Goal: Task Accomplishment & Management: Use online tool/utility

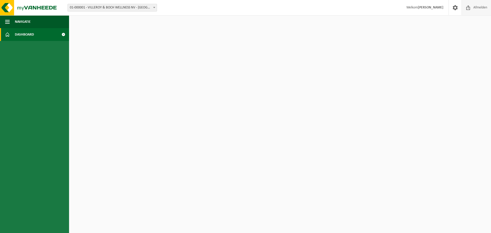
click at [478, 9] on span "Afmelden" at bounding box center [480, 7] width 16 height 15
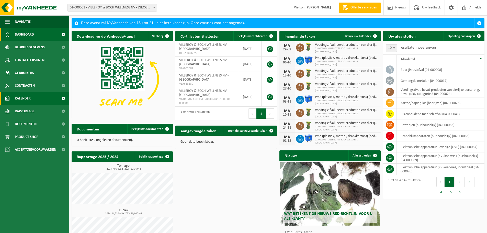
click at [24, 97] on span "Kalender" at bounding box center [23, 98] width 16 height 13
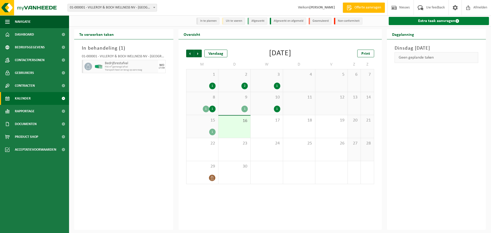
click at [422, 20] on link "Extra taak aanvragen" at bounding box center [438, 21] width 100 height 8
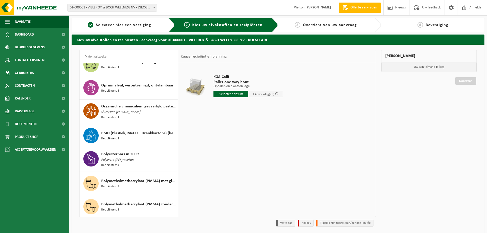
scroll to position [690, 0]
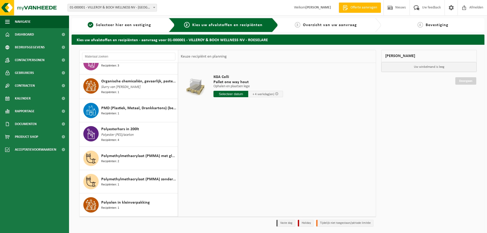
click at [121, 164] on div "Polymethylmethacrylaat (PMMA) met glasvezel Recipiënten: 2" at bounding box center [128, 158] width 98 height 23
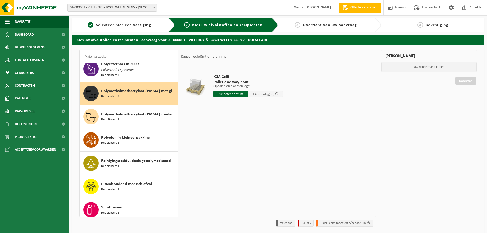
scroll to position [770, 0]
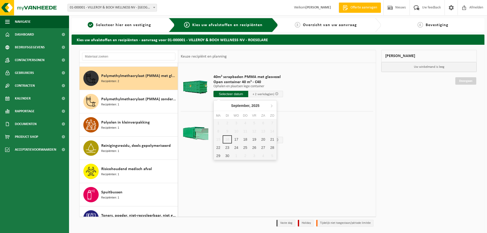
click at [225, 93] on input "text" at bounding box center [230, 94] width 35 height 6
click at [235, 139] on div "17" at bounding box center [236, 139] width 9 height 8
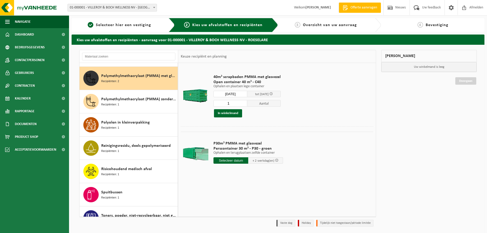
type input "Van 2025-09-17"
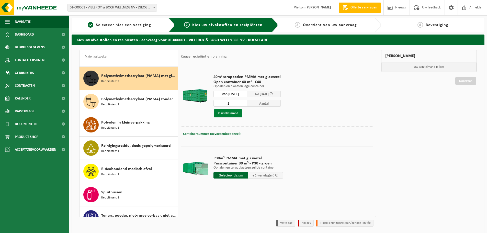
click at [226, 111] on button "In winkelmand" at bounding box center [228, 113] width 28 height 8
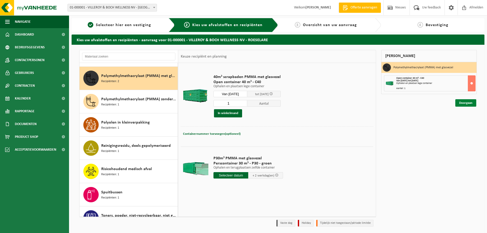
click at [466, 102] on link "Doorgaan" at bounding box center [465, 102] width 21 height 7
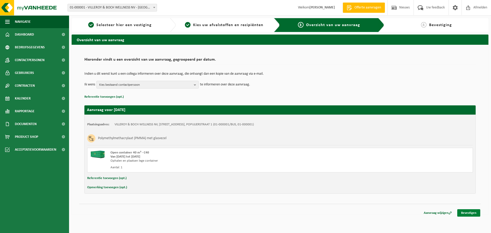
click at [468, 214] on link "Bevestigen" at bounding box center [468, 212] width 23 height 7
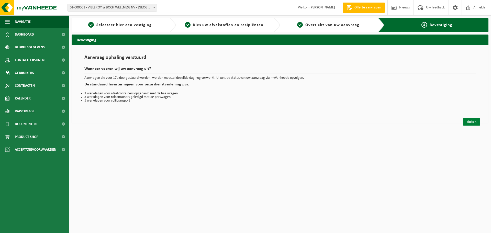
click at [469, 123] on link "Sluiten" at bounding box center [470, 121] width 17 height 7
